Goal: Information Seeking & Learning: Learn about a topic

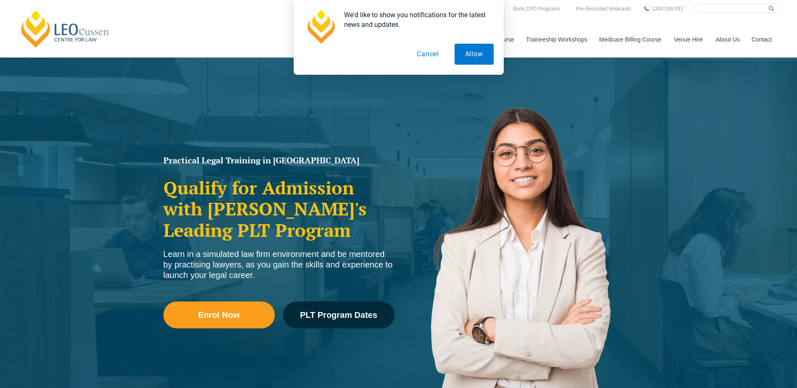
click at [433, 54] on button "Cancel" at bounding box center [427, 54] width 43 height 21
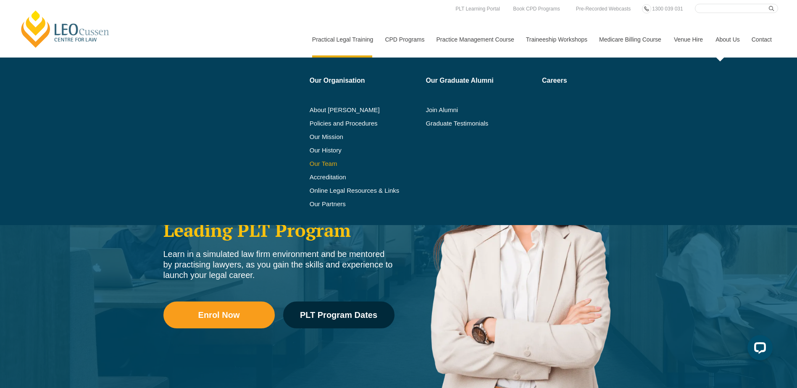
click at [323, 165] on link "Our Team" at bounding box center [365, 163] width 110 height 7
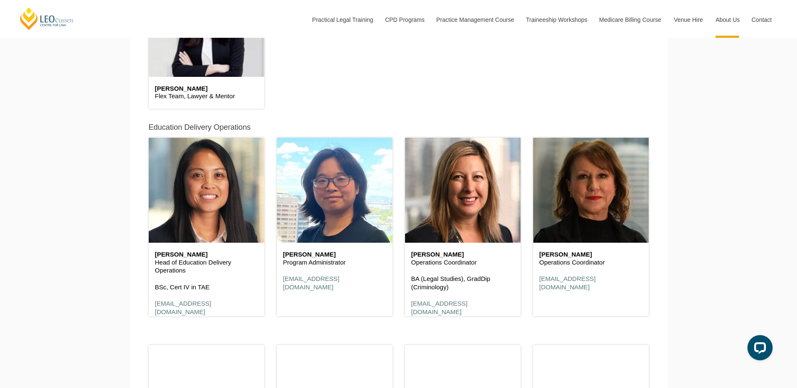
scroll to position [2689, 0]
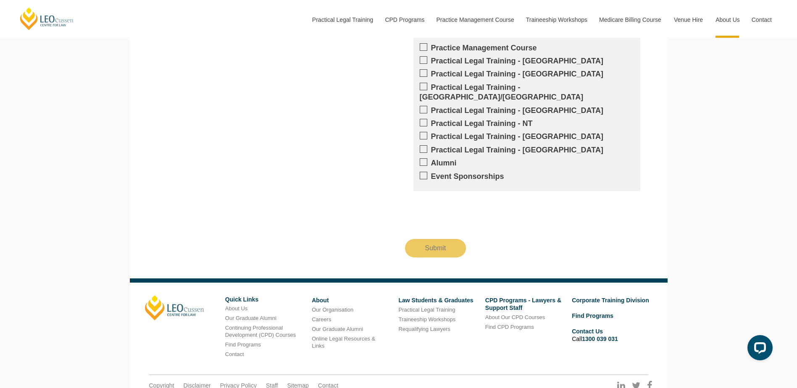
scroll to position [1046, 0]
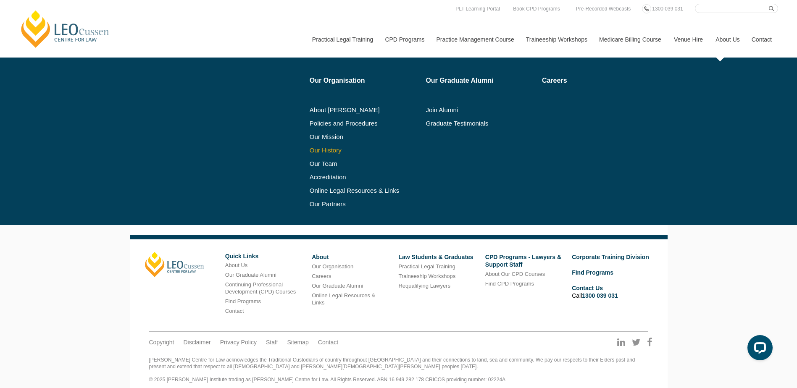
click at [339, 150] on link "Our History" at bounding box center [365, 150] width 110 height 7
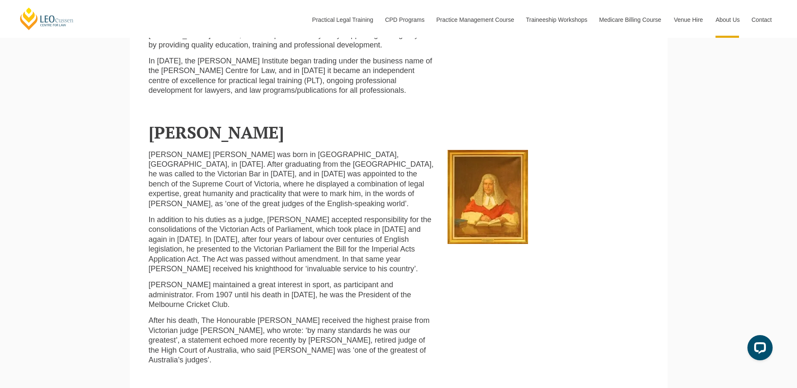
scroll to position [420, 0]
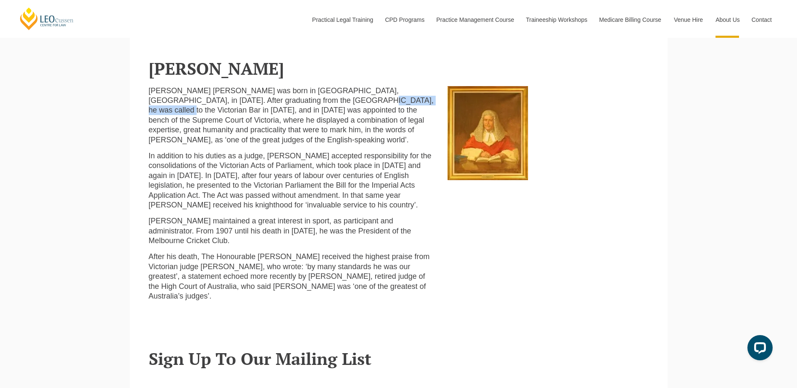
drag, startPoint x: 292, startPoint y: 106, endPoint x: 366, endPoint y: 102, distance: 74.1
click at [366, 102] on p "[PERSON_NAME] [PERSON_NAME] was born in [GEOGRAPHIC_DATA], [GEOGRAPHIC_DATA], i…" at bounding box center [292, 115] width 287 height 59
click at [270, 116] on p "Leo Finn Bernard Cussen was born in Portland, Victoria, in 1859. After graduati…" at bounding box center [292, 115] width 287 height 59
click at [349, 112] on p "Leo Finn Bernard Cussen was born in Portland, Victoria, in 1859. After graduati…" at bounding box center [292, 115] width 287 height 59
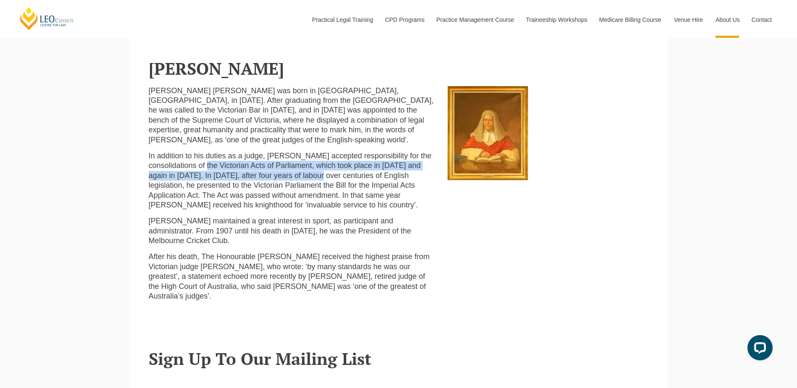
drag, startPoint x: 216, startPoint y: 167, endPoint x: 321, endPoint y: 174, distance: 104.8
click at [321, 174] on p "In addition to his duties as a judge, Leo Cussen accepted responsibility for th…" at bounding box center [292, 180] width 287 height 59
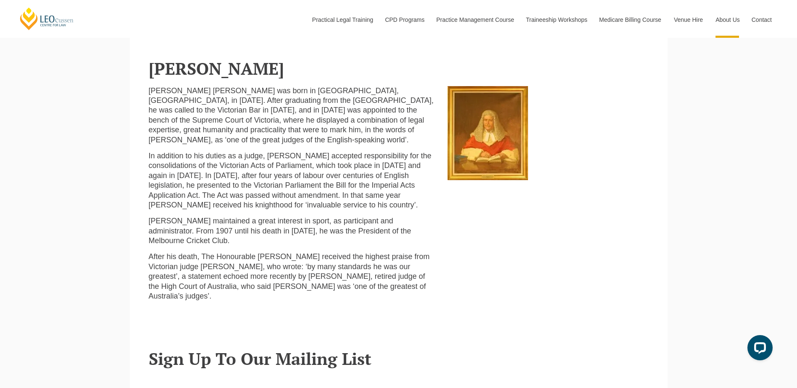
drag, startPoint x: 321, startPoint y: 174, endPoint x: 384, endPoint y: 204, distance: 70.3
click at [384, 204] on p "In addition to his duties as a judge, Leo Cussen accepted responsibility for th…" at bounding box center [292, 180] width 287 height 59
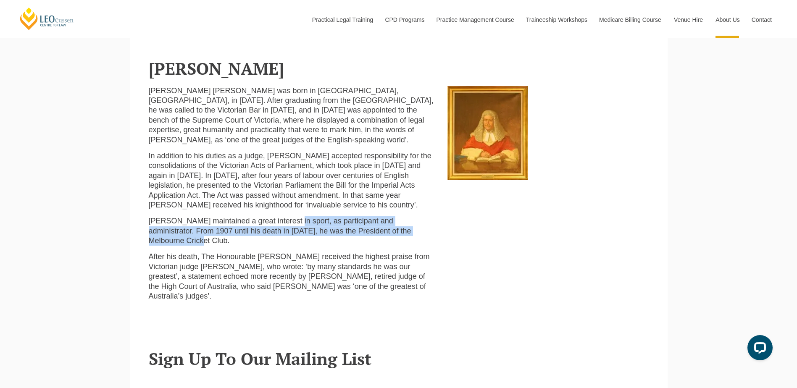
drag, startPoint x: 284, startPoint y: 228, endPoint x: 441, endPoint y: 237, distance: 157.0
click at [441, 237] on div "Leo Finn Bernard Cussen was born in Portland, Victoria, in 1859. After graduati…" at bounding box center [291, 197] width 299 height 222
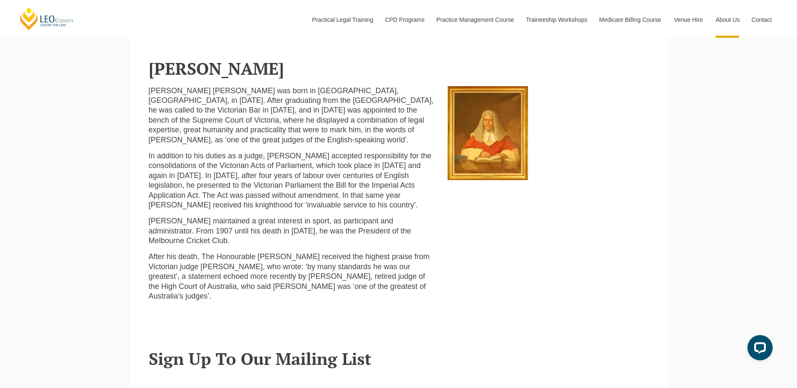
drag, startPoint x: 441, startPoint y: 237, endPoint x: 415, endPoint y: 288, distance: 56.9
click at [415, 288] on div "Leo Finn Bernard Cussen was born in Portland, Victoria, in 1859. After graduati…" at bounding box center [291, 197] width 299 height 222
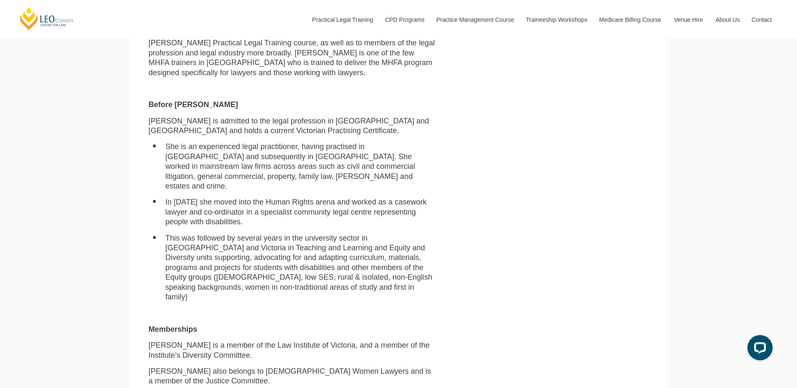
scroll to position [546, 0]
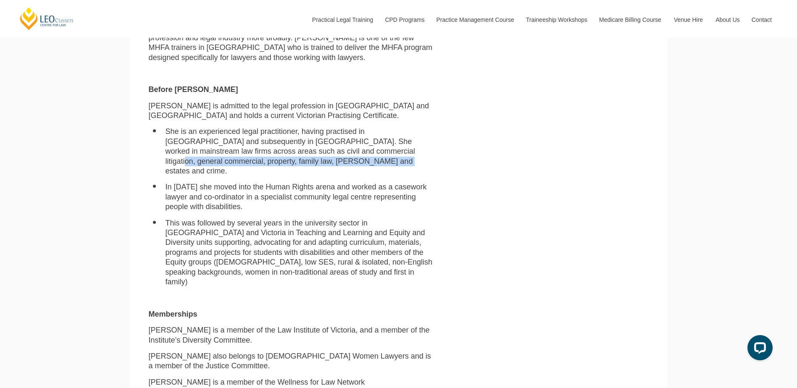
drag, startPoint x: 319, startPoint y: 151, endPoint x: 430, endPoint y: 160, distance: 111.3
click at [430, 160] on li "She is an experienced legal practitioner, having practised in North Queensland …" at bounding box center [301, 151] width 270 height 49
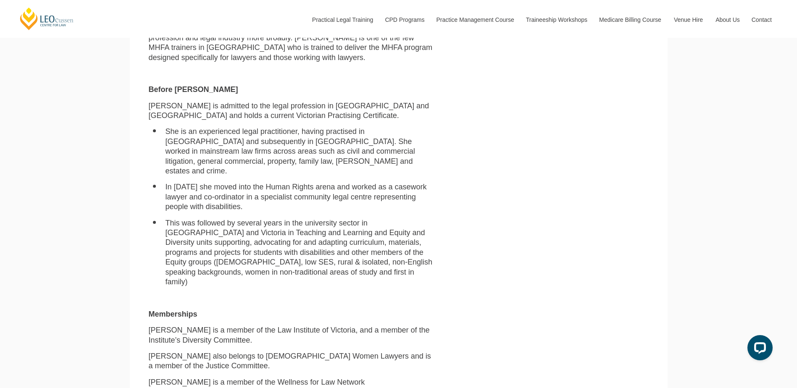
drag, startPoint x: 430, startPoint y: 160, endPoint x: 249, endPoint y: 199, distance: 185.1
click at [251, 205] on ul "She is an experienced legal practitioner, having practised in North Queensland …" at bounding box center [292, 207] width 287 height 160
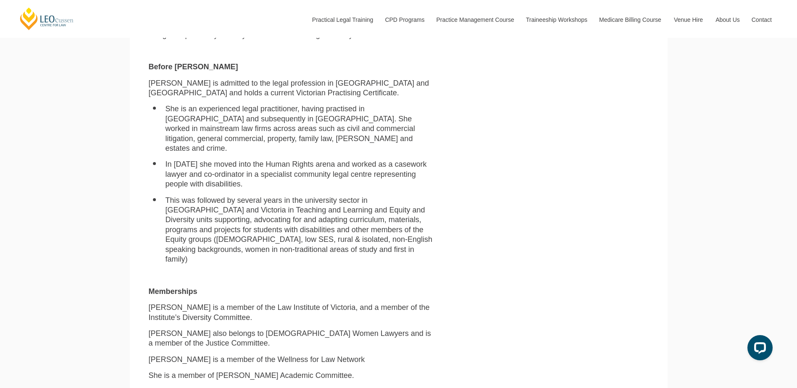
scroll to position [588, 0]
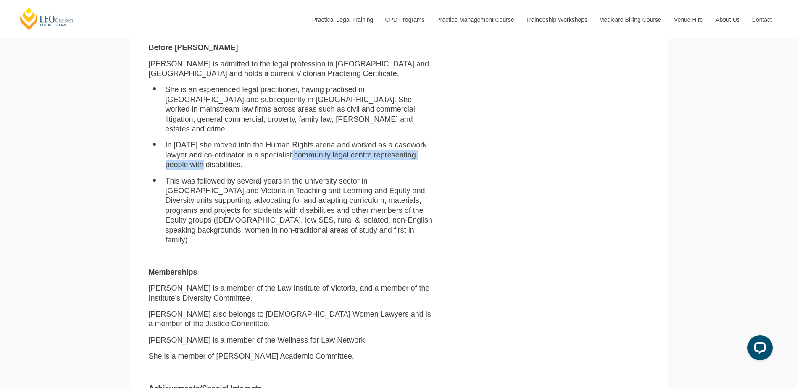
drag, startPoint x: 209, startPoint y: 154, endPoint x: 298, endPoint y: 147, distance: 89.7
click at [298, 147] on li "In 1995 she moved into the Human Rights arena and worked as a casework lawyer a…" at bounding box center [301, 154] width 270 height 29
drag, startPoint x: 298, startPoint y: 147, endPoint x: 248, endPoint y: 203, distance: 75.3
click at [248, 203] on li "This was followed by several years in the university sector in Queensland and V…" at bounding box center [301, 210] width 270 height 69
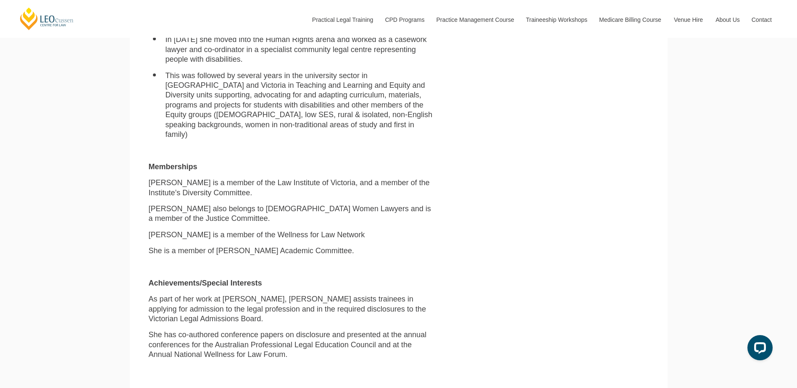
scroll to position [714, 0]
